Goal: Information Seeking & Learning: Understand process/instructions

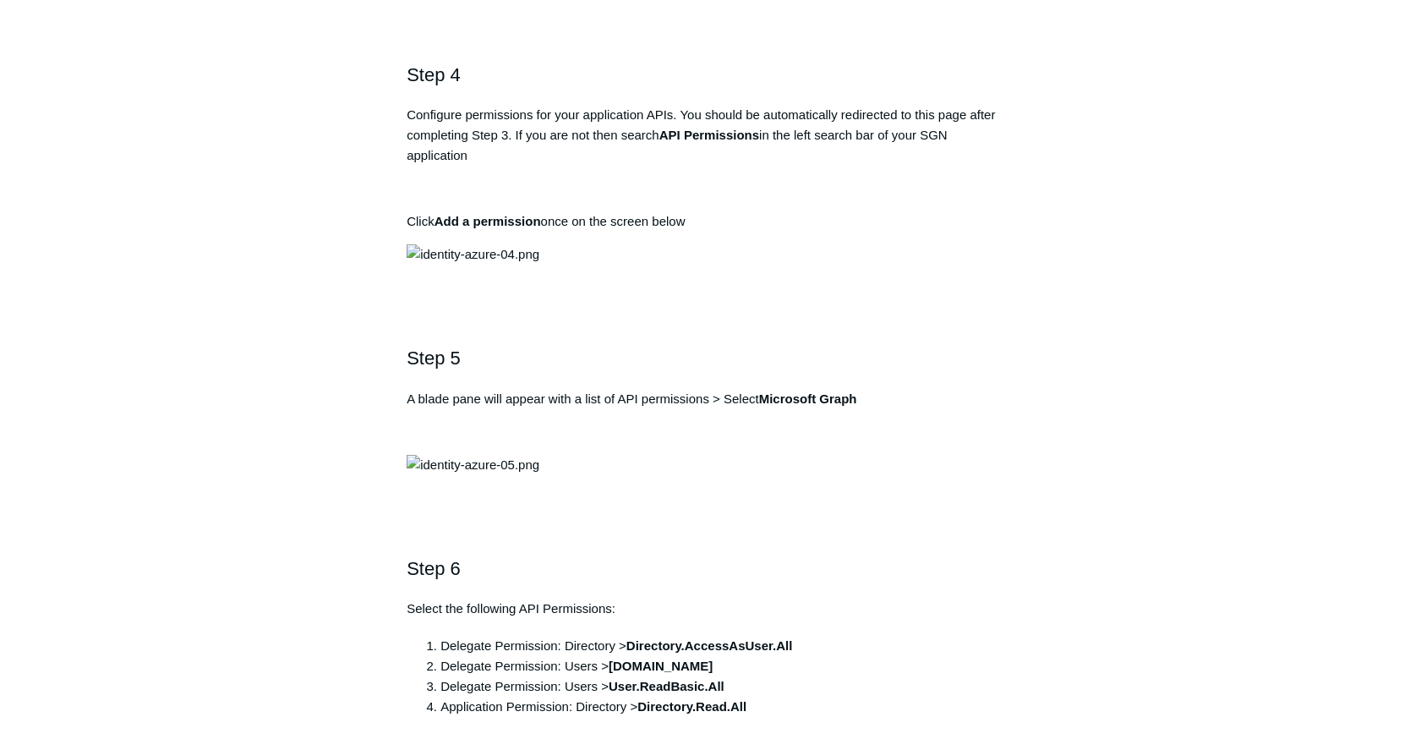
scroll to position [1606, 0]
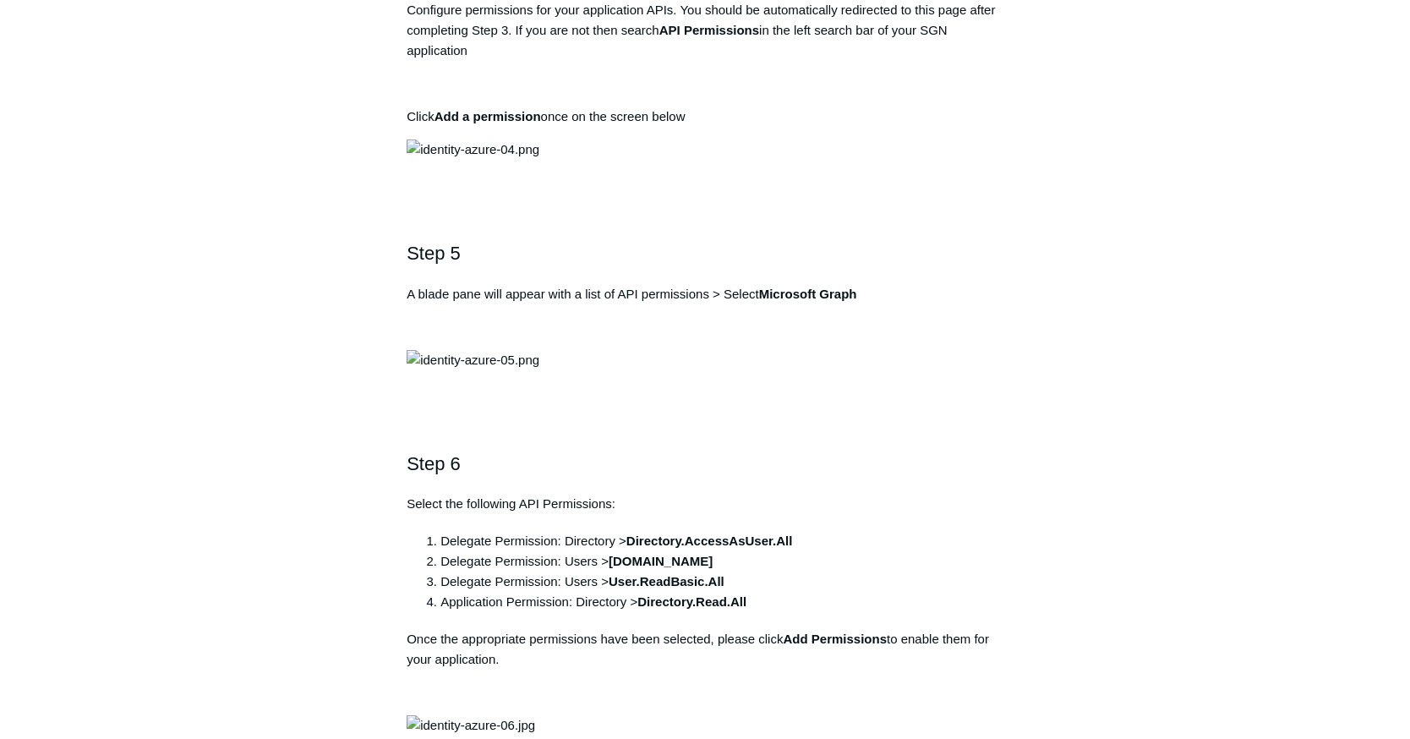
drag, startPoint x: 769, startPoint y: 183, endPoint x: 659, endPoint y: 186, distance: 109.9
copy strong "Todyl SGN Identity"
drag, startPoint x: 731, startPoint y: 303, endPoint x: 420, endPoint y: 315, distance: 311.3
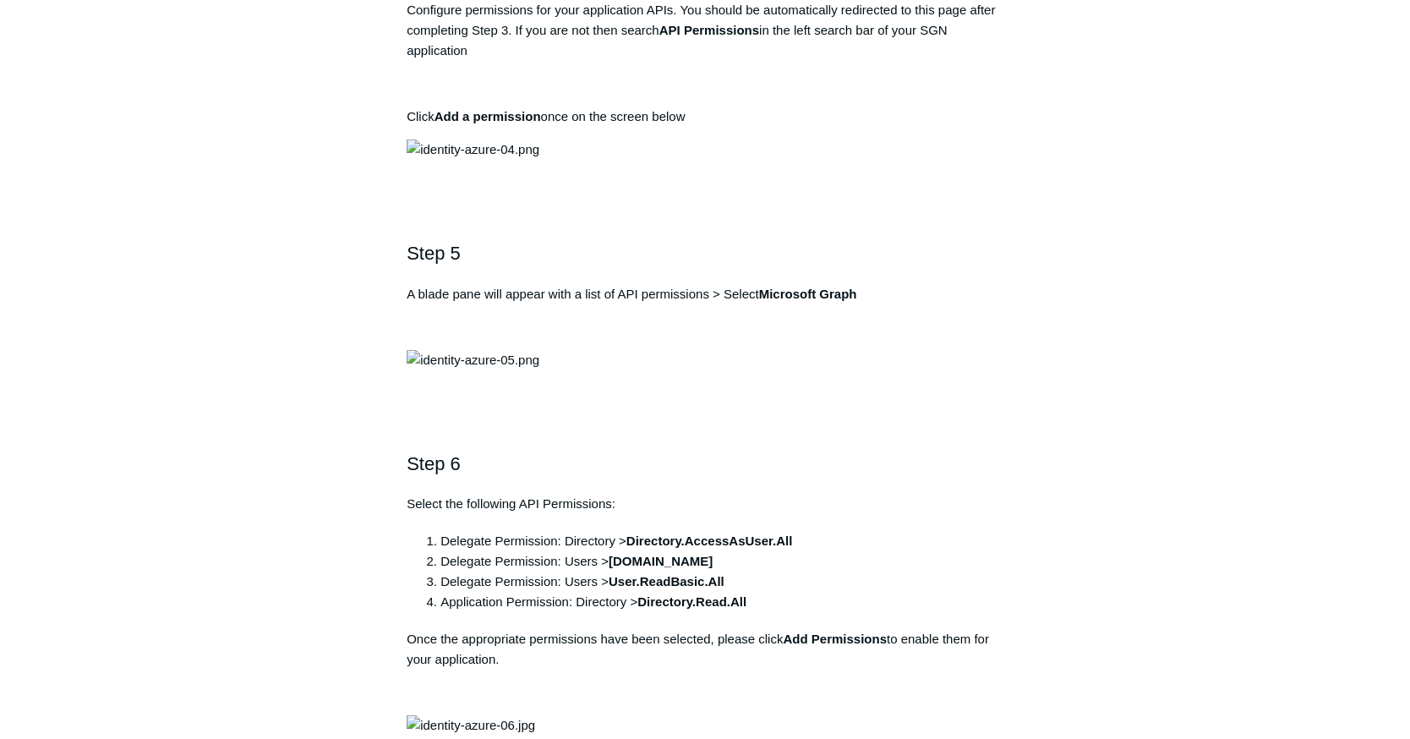
copy pre "https://auth.todyl.com/v1/login/callback"
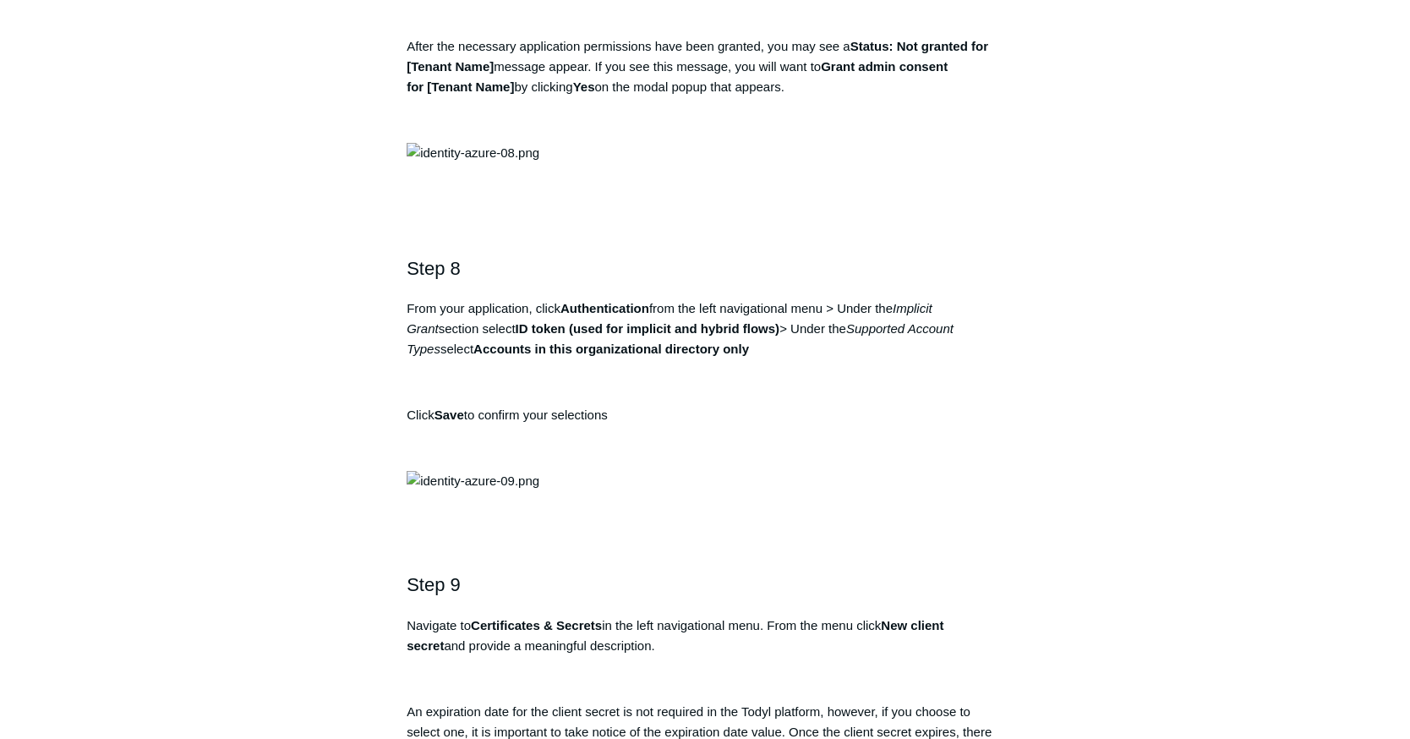
scroll to position [2536, 0]
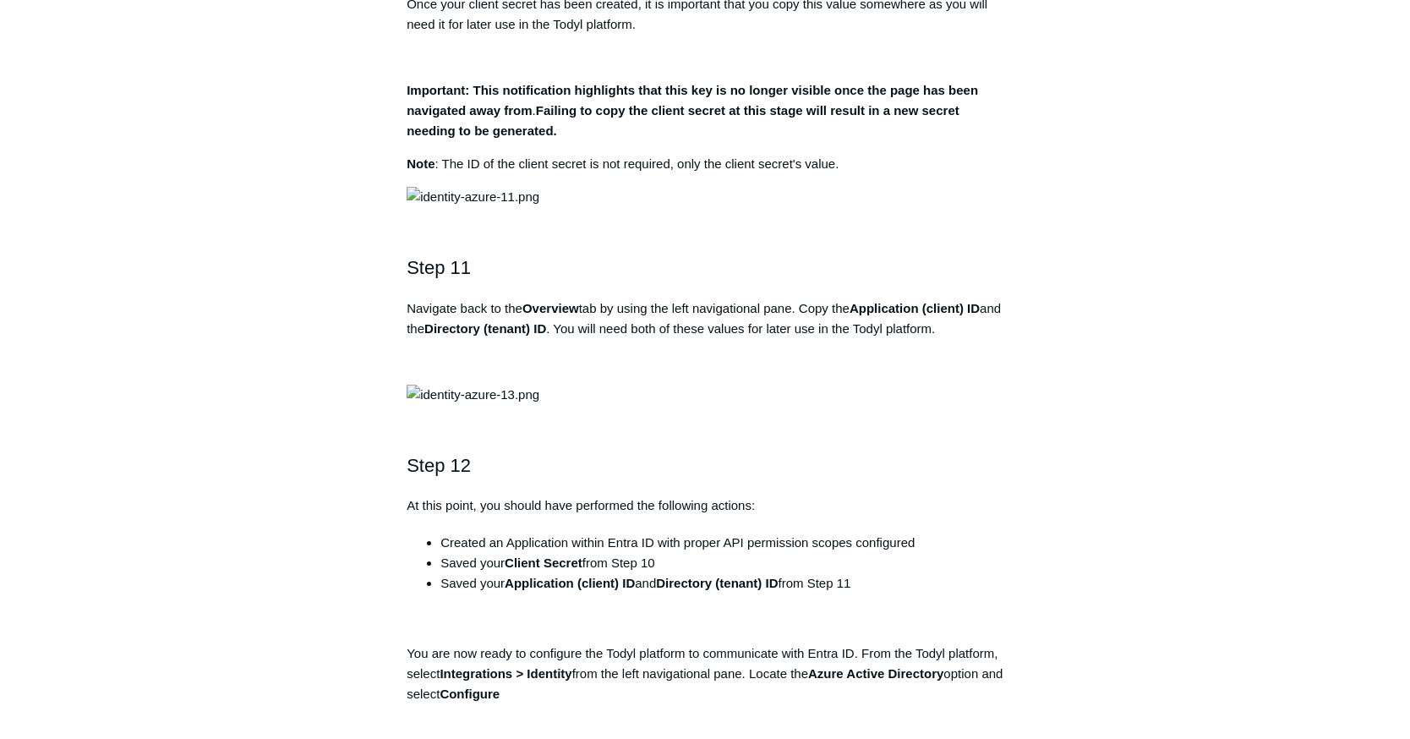
scroll to position [3551, 0]
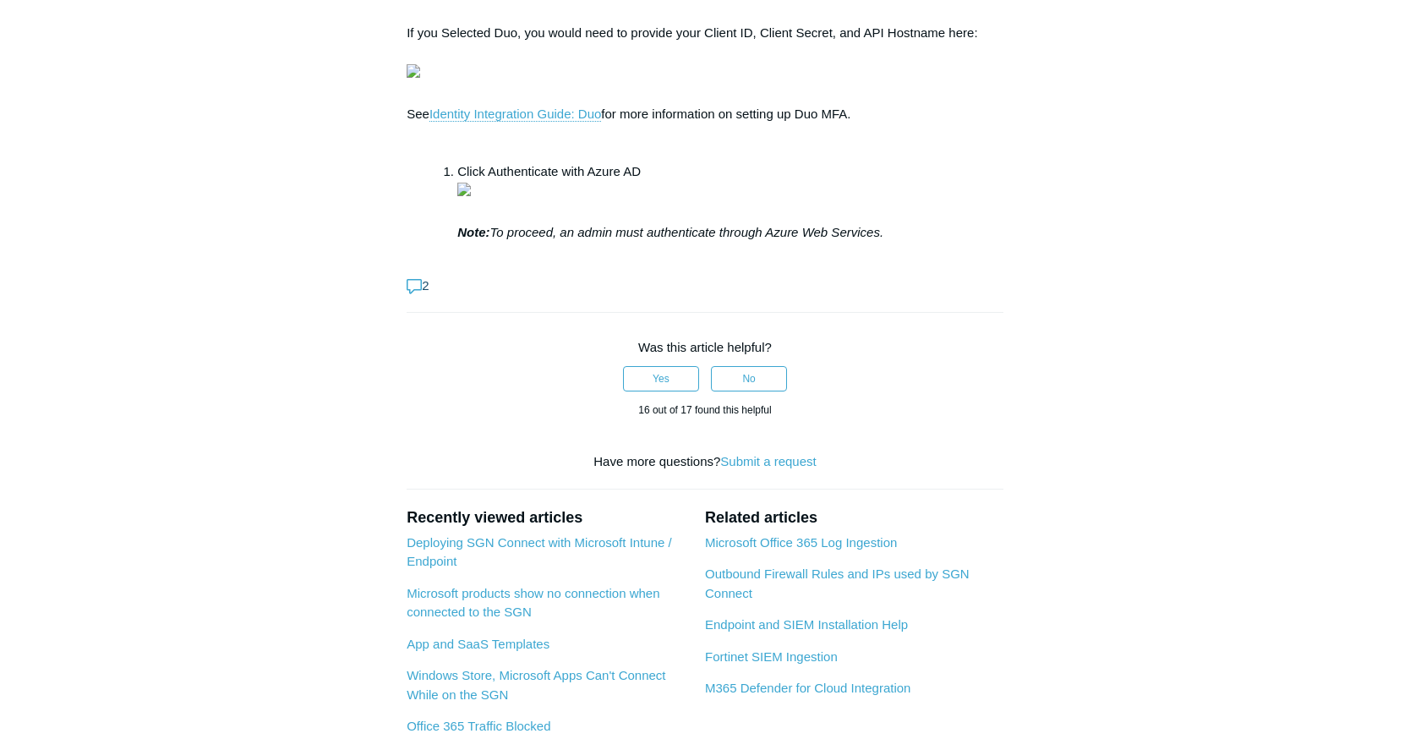
scroll to position [5495, 0]
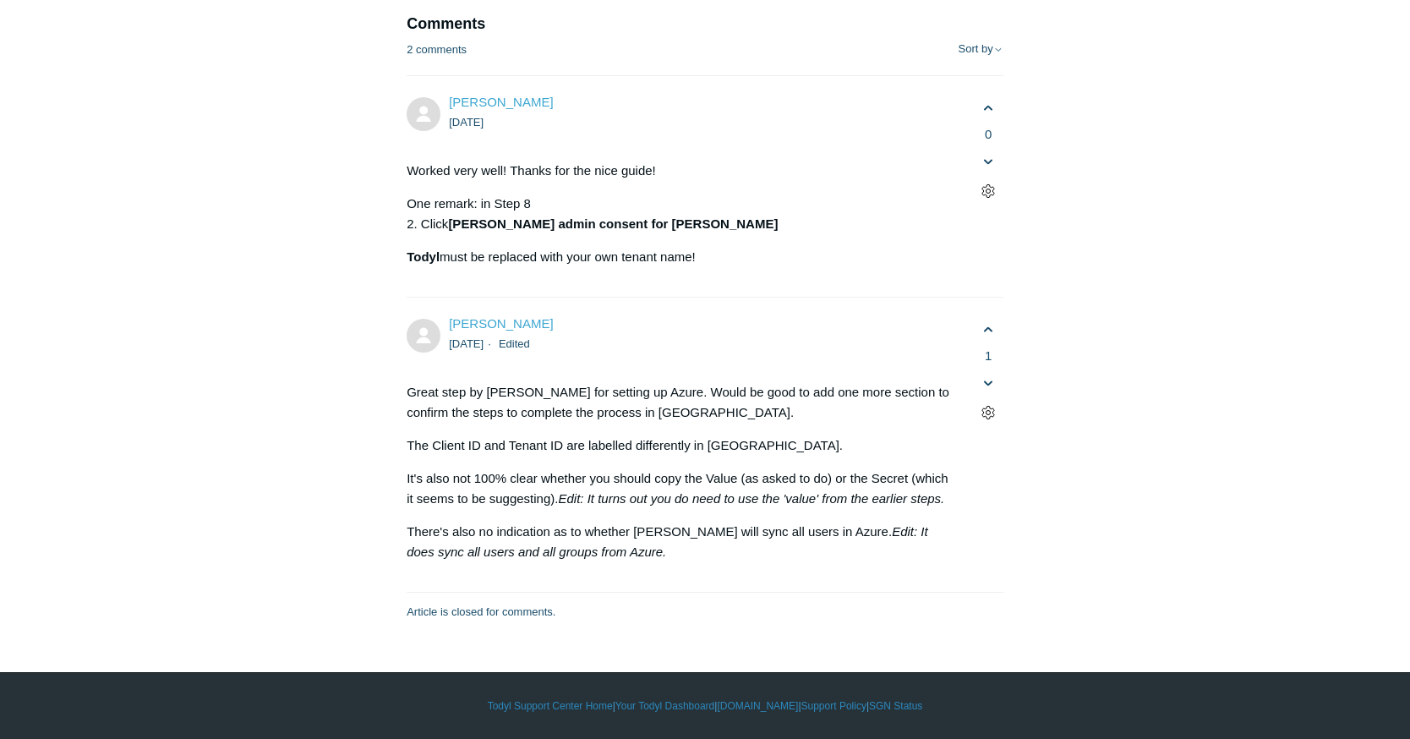
scroll to position [6341, 0]
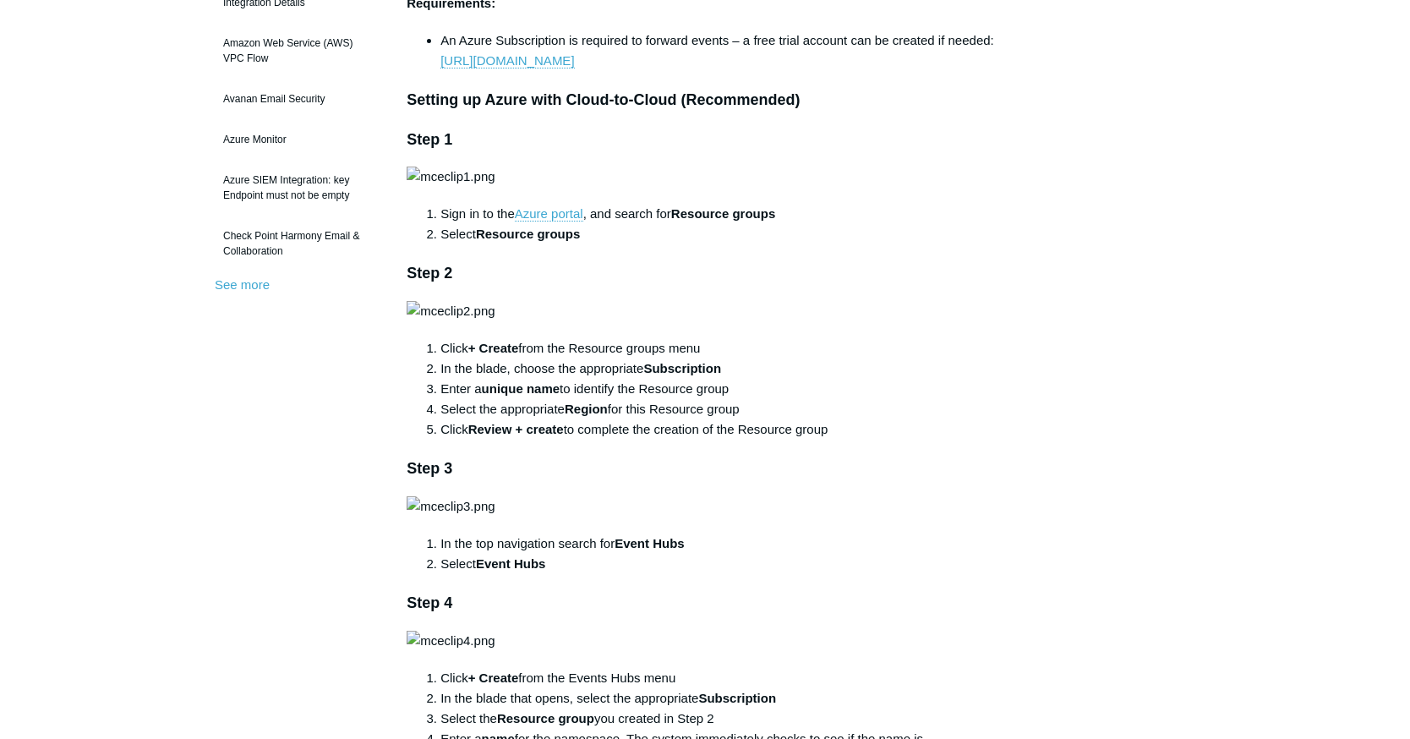
scroll to position [676, 0]
